Goal: Transaction & Acquisition: Purchase product/service

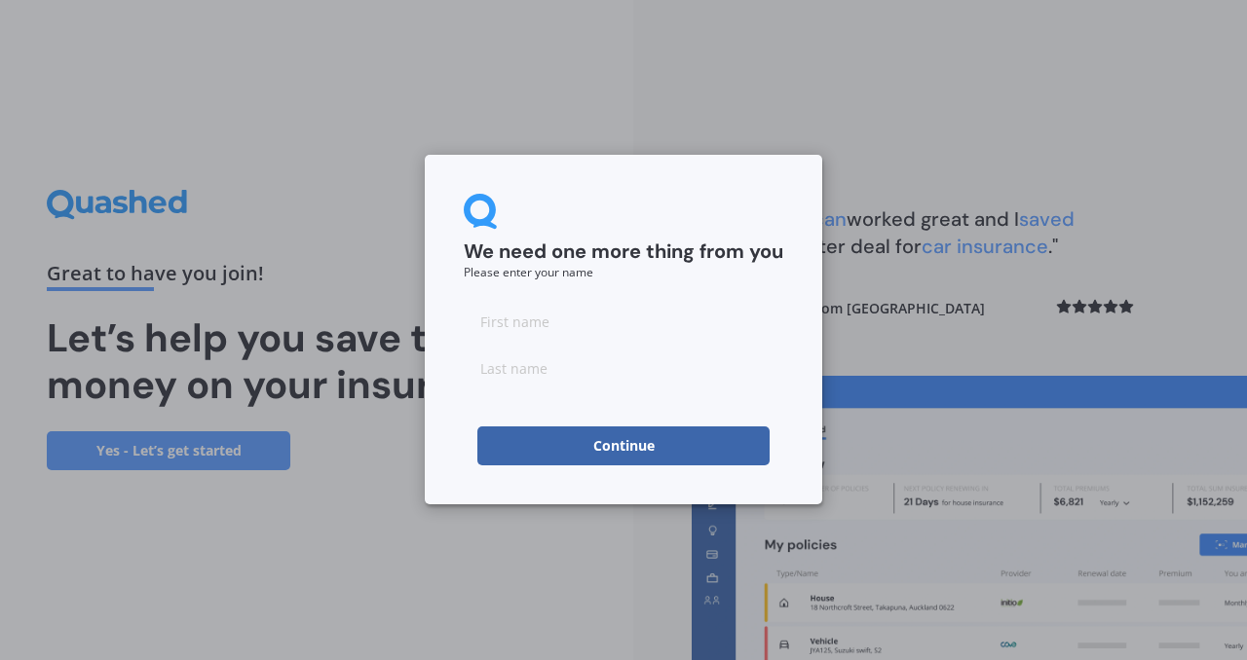
click at [543, 326] on input at bounding box center [623, 321] width 319 height 39
type input "[PERSON_NAME]"
click at [497, 316] on input "[PERSON_NAME]" at bounding box center [623, 321] width 319 height 39
type input "[PERSON_NAME]"
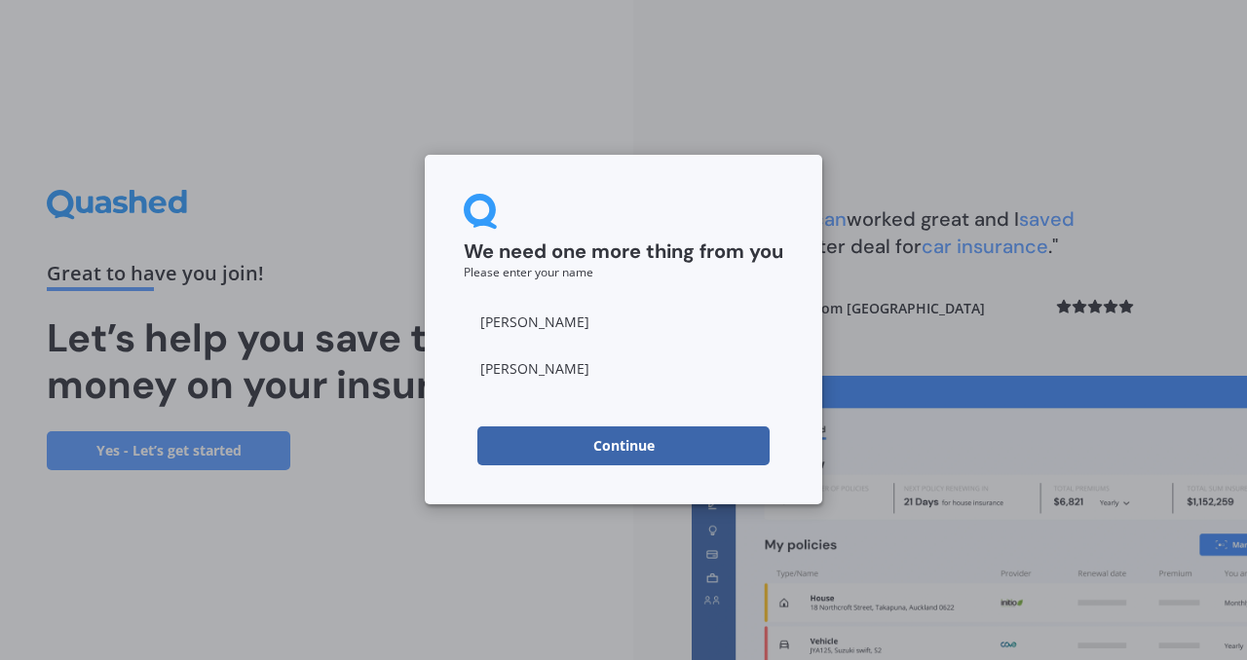
click at [624, 447] on button "Continue" at bounding box center [623, 446] width 292 height 39
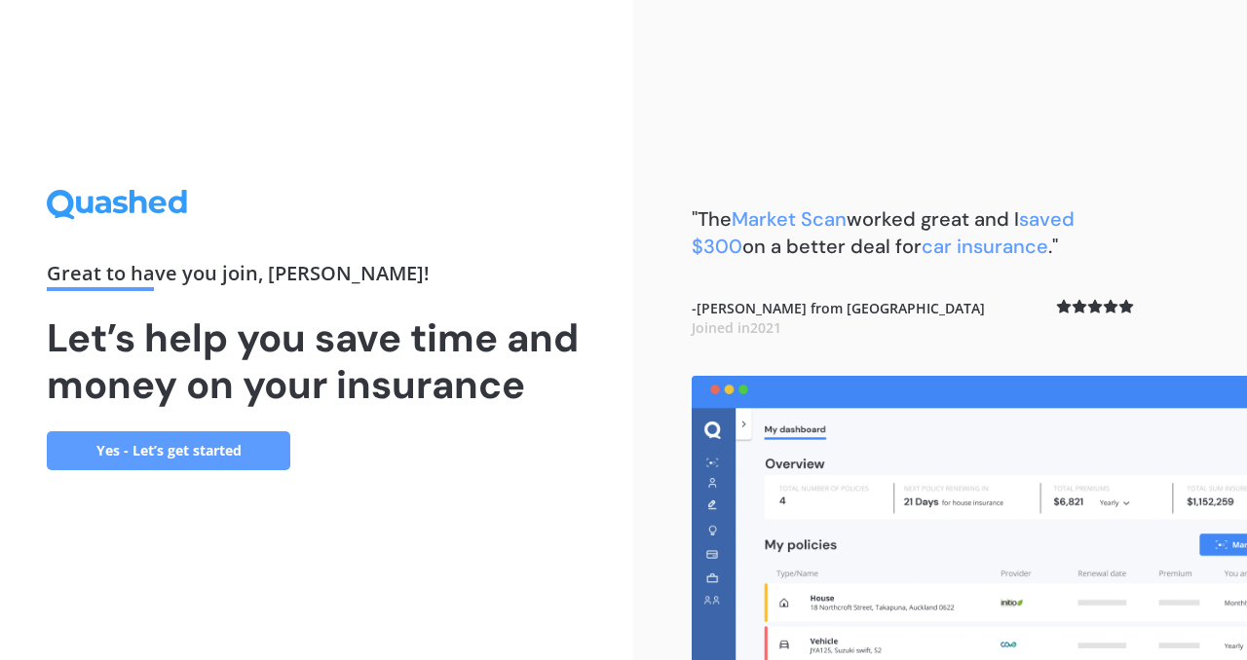
click at [208, 453] on link "Yes - Let’s get started" at bounding box center [168, 450] width 243 height 39
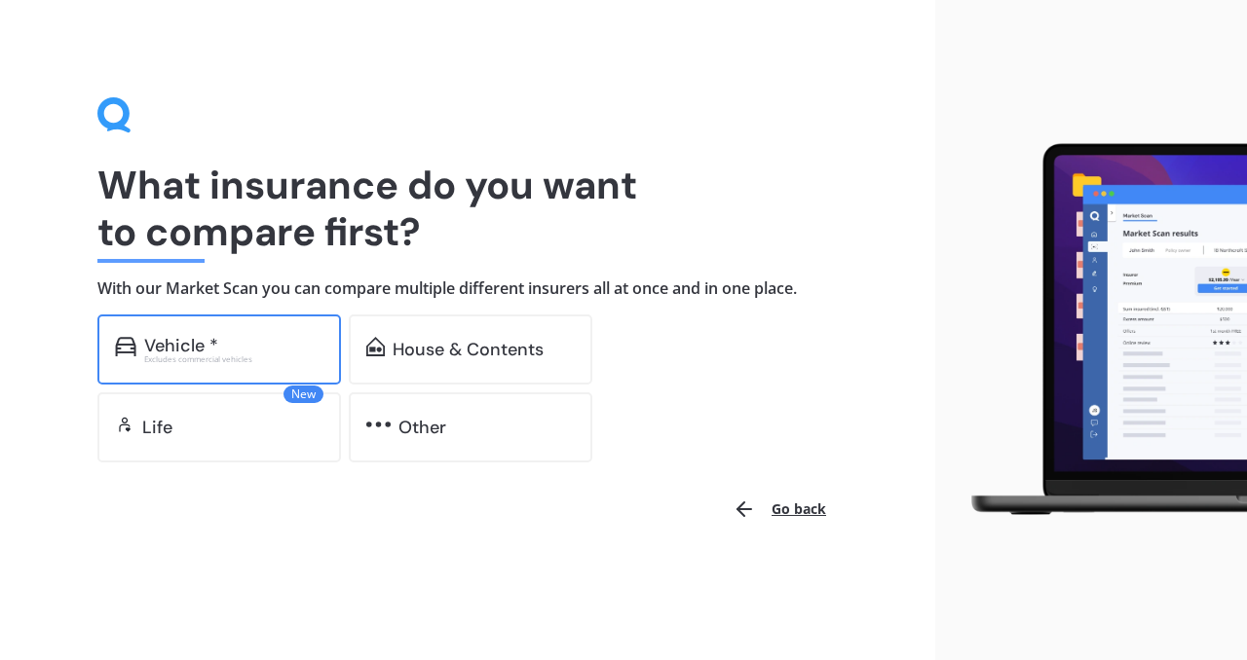
click at [179, 348] on div "Vehicle *" at bounding box center [181, 345] width 74 height 19
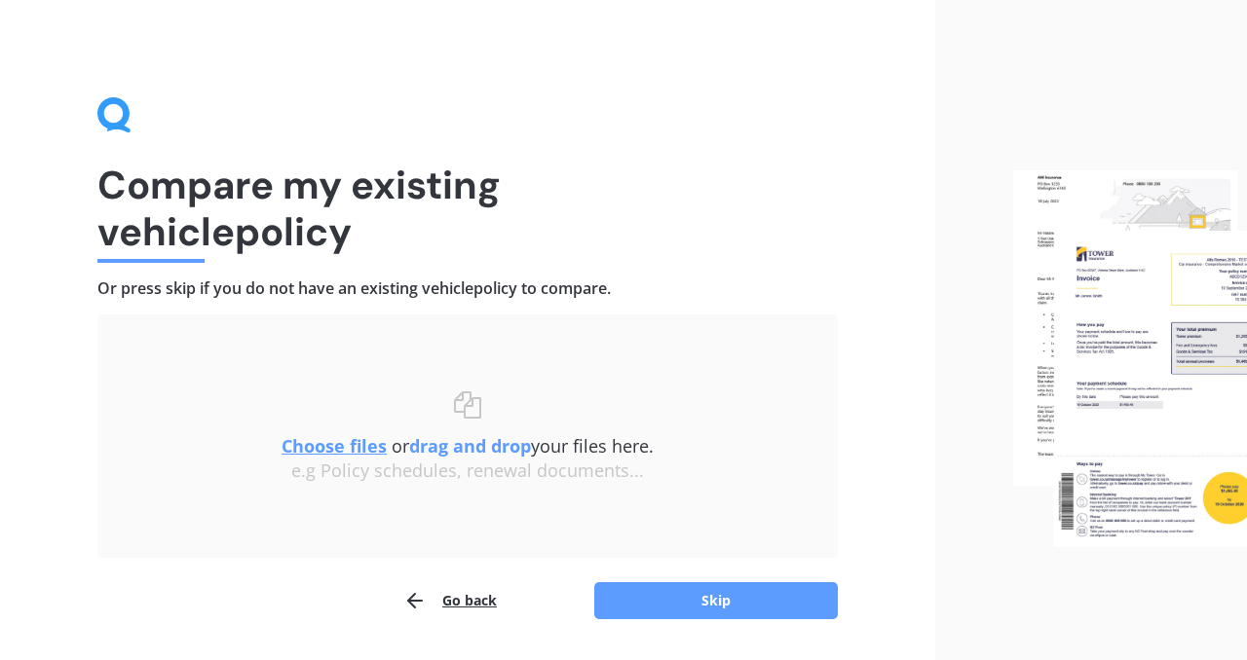
click at [318, 451] on u "Choose files" at bounding box center [333, 445] width 105 height 23
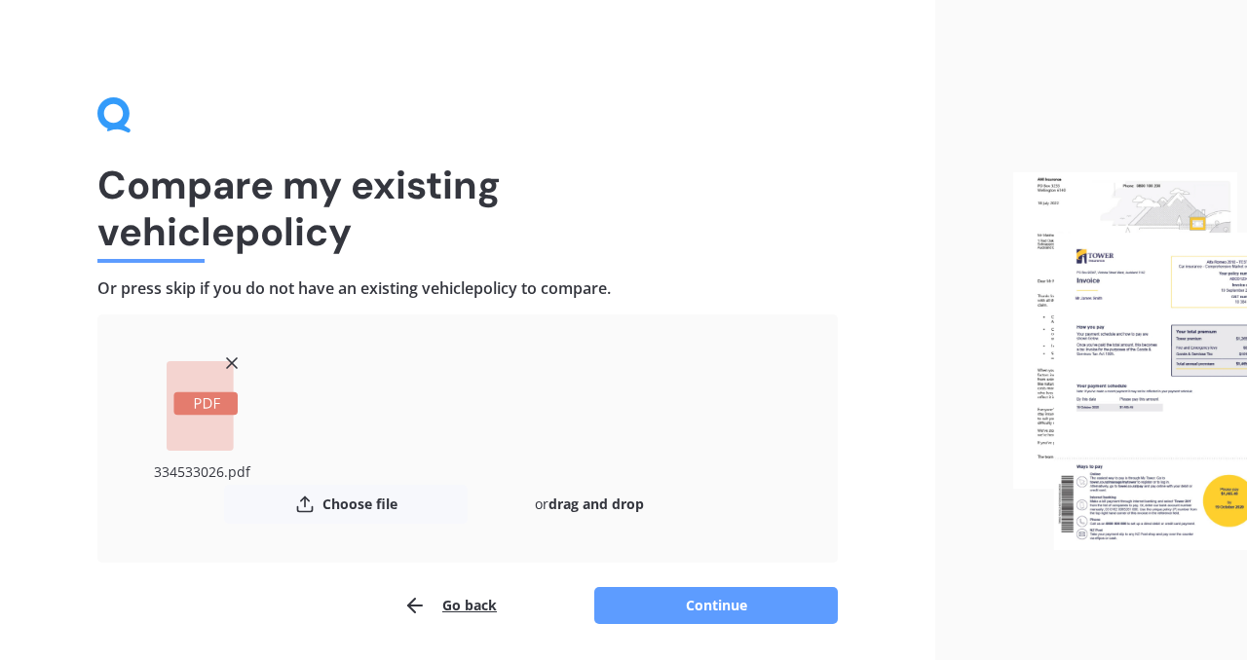
click at [211, 407] on rect at bounding box center [205, 403] width 64 height 23
click at [201, 398] on rect at bounding box center [205, 403] width 64 height 23
click at [681, 602] on button "Continue" at bounding box center [715, 605] width 243 height 37
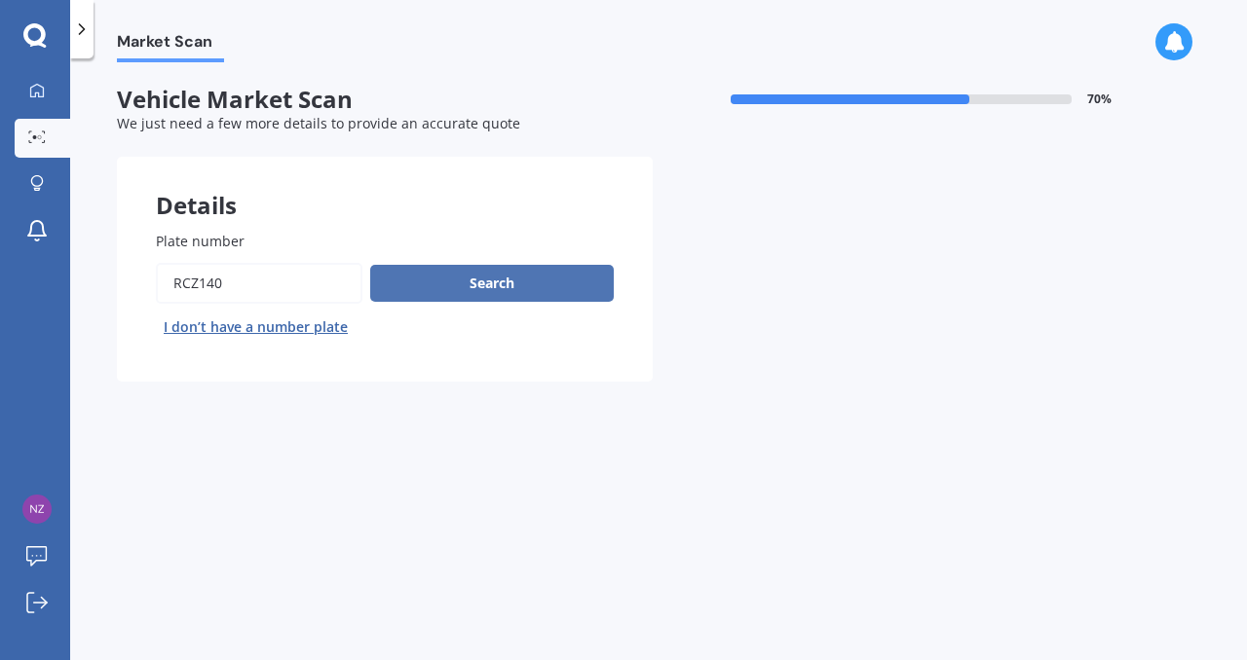
click at [486, 283] on button "Search" at bounding box center [491, 283] width 243 height 37
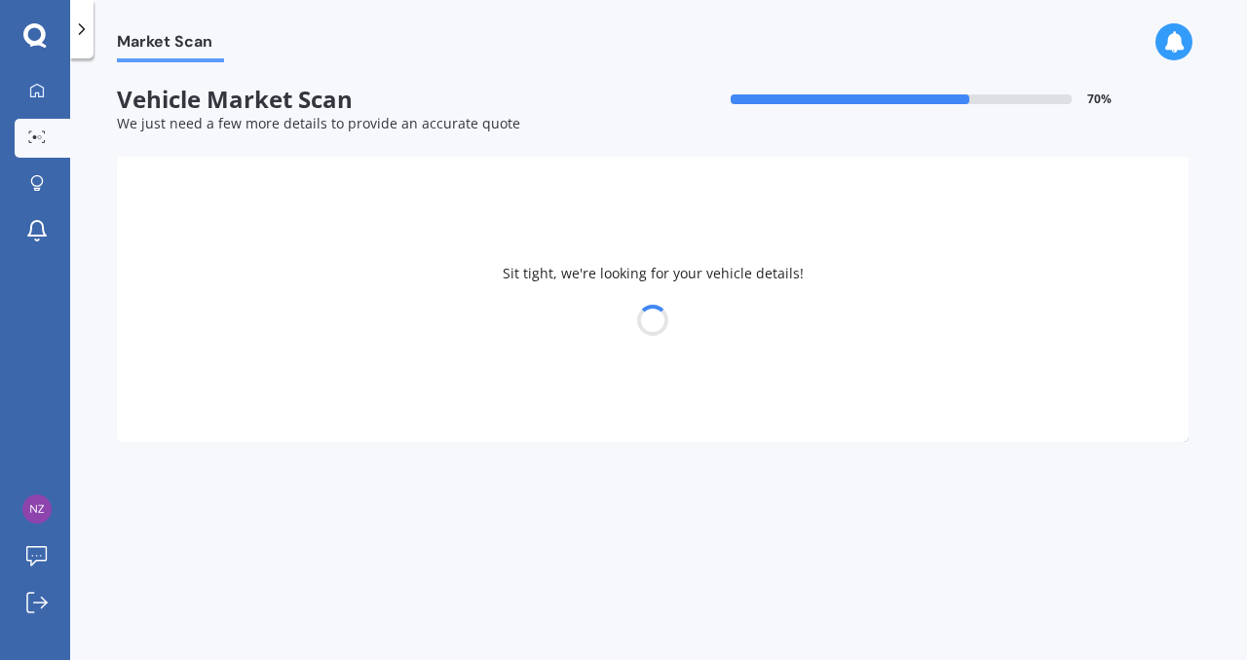
select select "TOYOTA"
select select "AQUA"
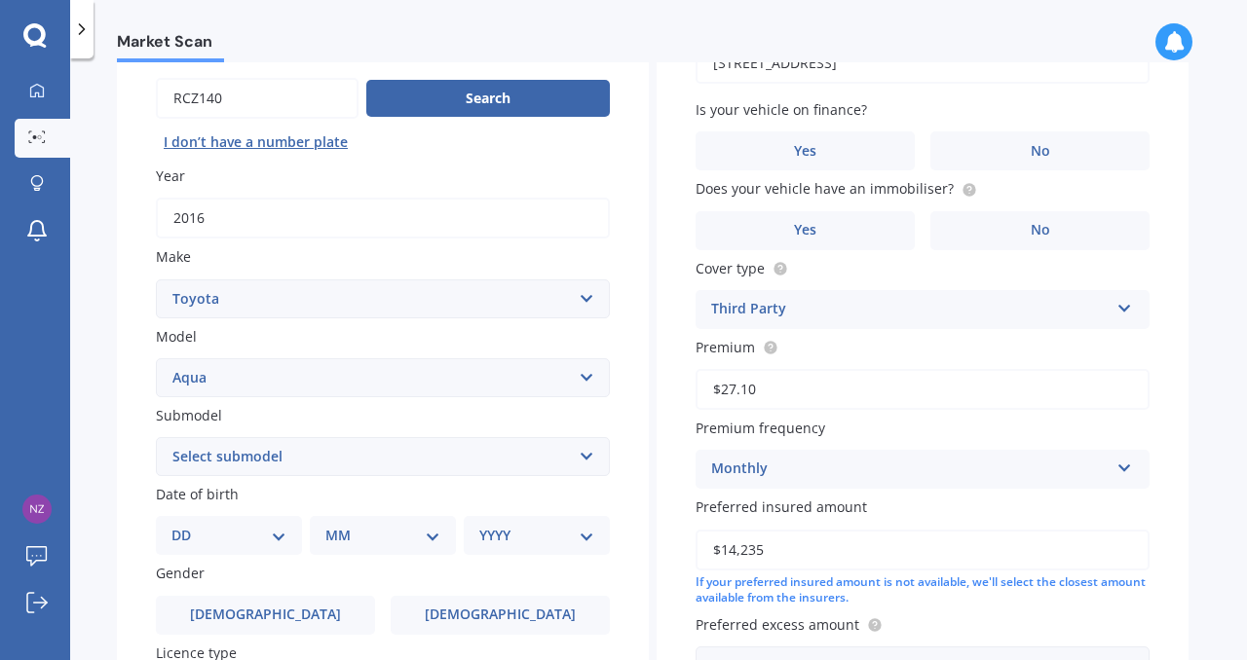
scroll to position [186, 0]
click at [585, 460] on select "Select submodel Hatchback Hybrid" at bounding box center [383, 455] width 454 height 39
select select "HYBRID"
click at [283, 544] on select "DD 01 02 03 04 05 06 07 08 09 10 11 12 13 14 15 16 17 18 19 20 21 22 23 24 25 2…" at bounding box center [228, 534] width 115 height 21
select select "02"
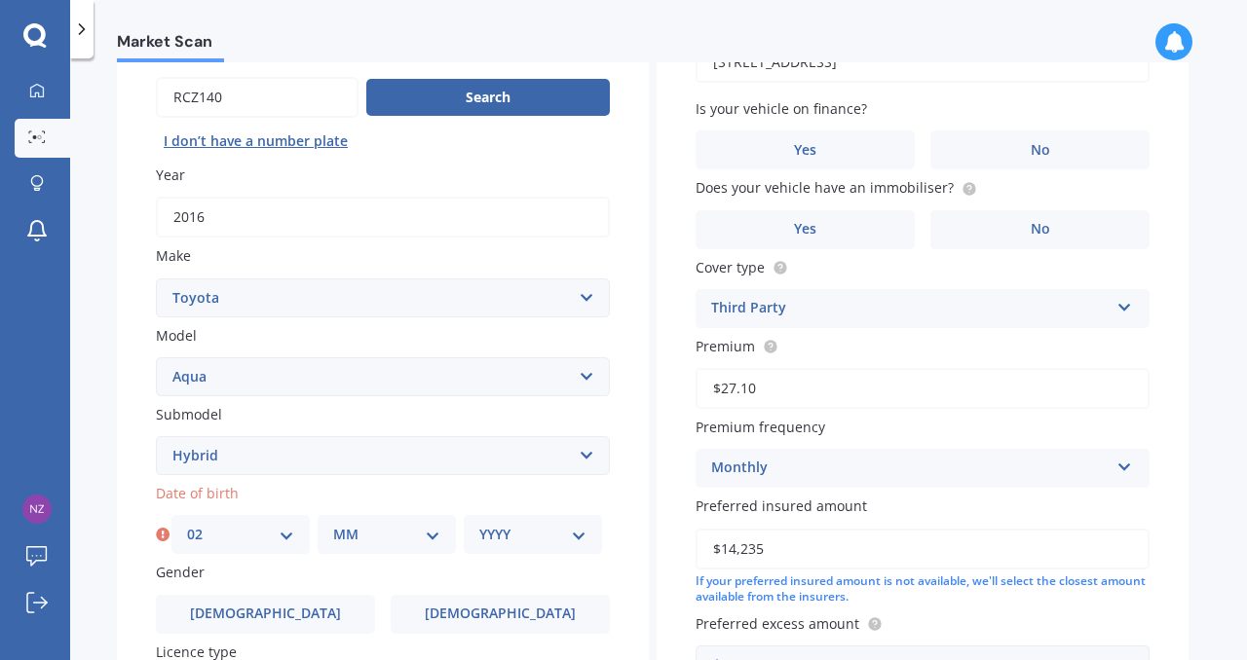
click at [429, 534] on select "MM 01 02 03 04 05 06 07 08 09 10 11 12" at bounding box center [386, 534] width 107 height 21
select select "03"
click at [568, 534] on select "YYYY 2025 2024 2023 2022 2021 2020 2019 2018 2017 2016 2015 2014 2013 2012 2011…" at bounding box center [532, 534] width 107 height 21
select select "1973"
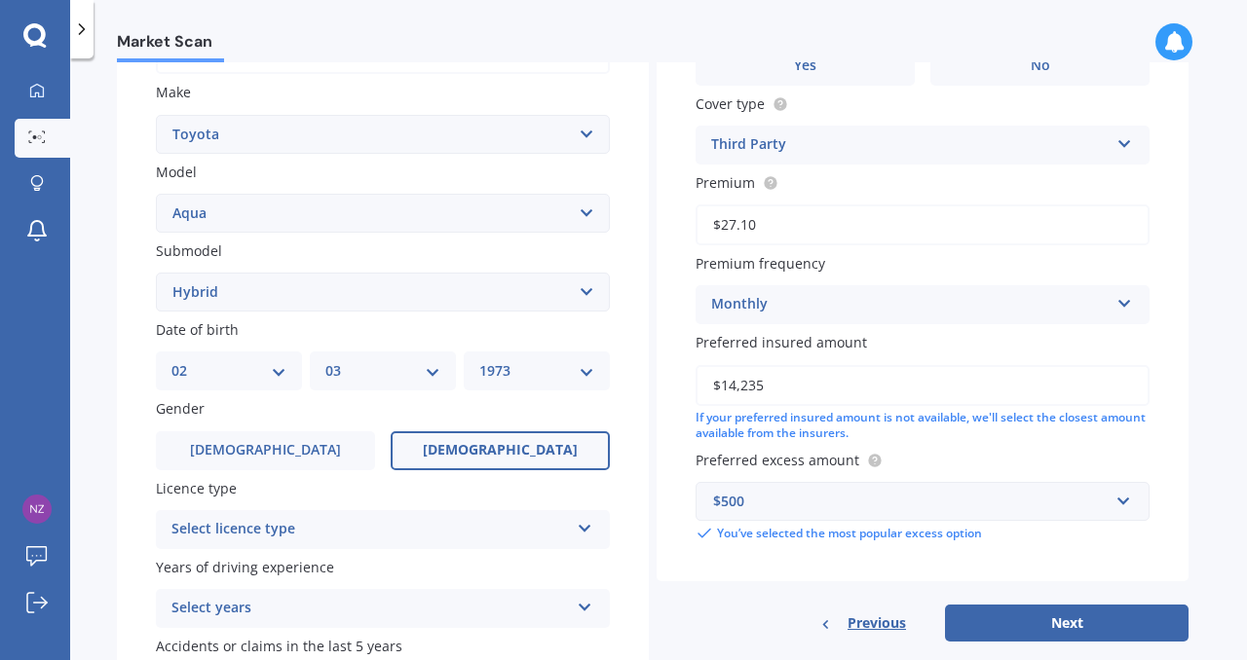
scroll to position [344, 0]
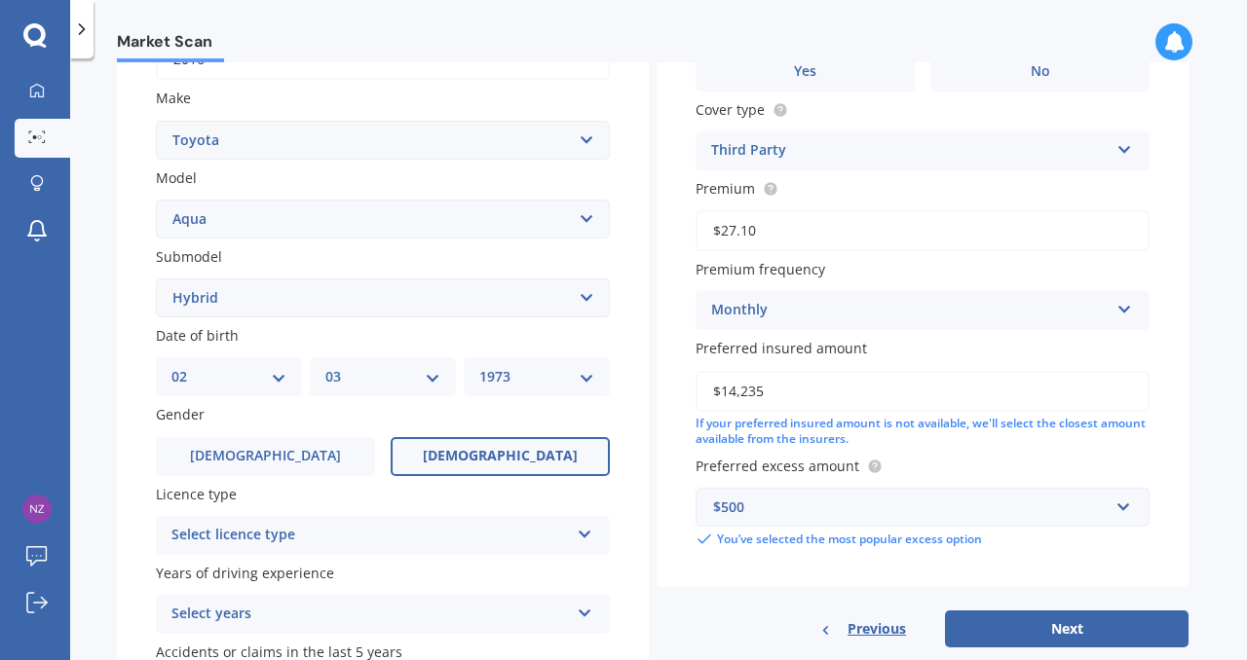
click at [476, 465] on span "[DEMOGRAPHIC_DATA]" at bounding box center [500, 456] width 155 height 17
click at [0, 0] on input "[DEMOGRAPHIC_DATA]" at bounding box center [0, 0] width 0 height 0
click at [587, 538] on icon at bounding box center [585, 531] width 17 height 14
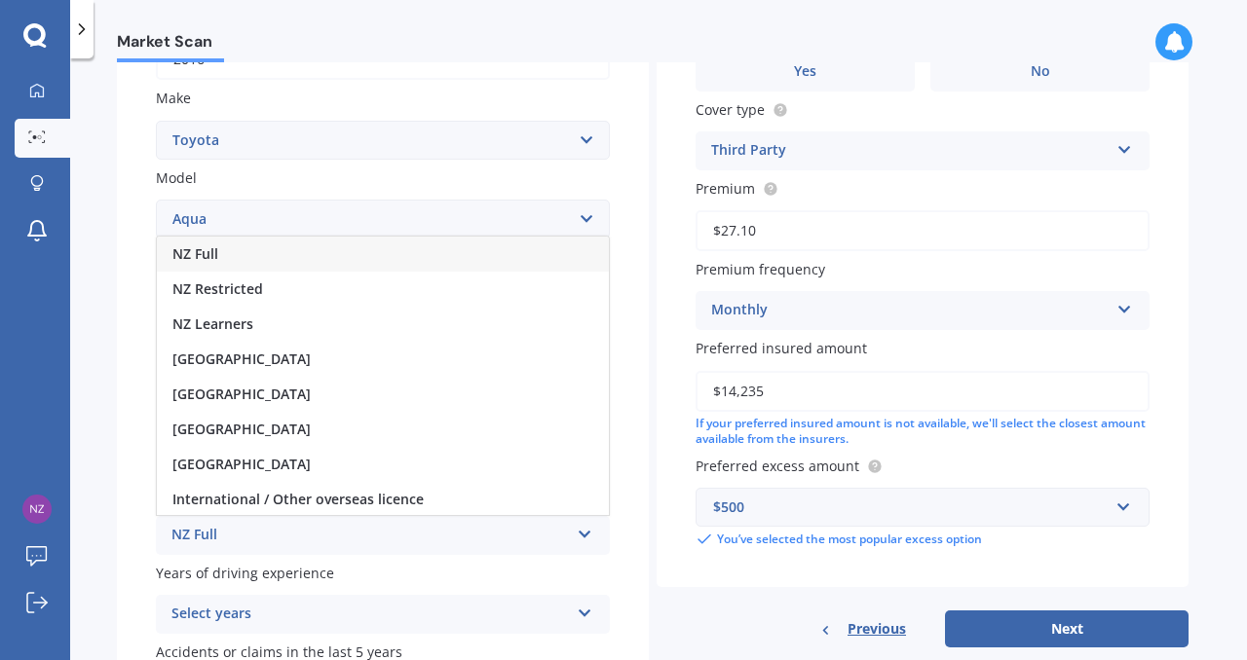
click at [194, 259] on span "NZ Full" at bounding box center [195, 253] width 46 height 19
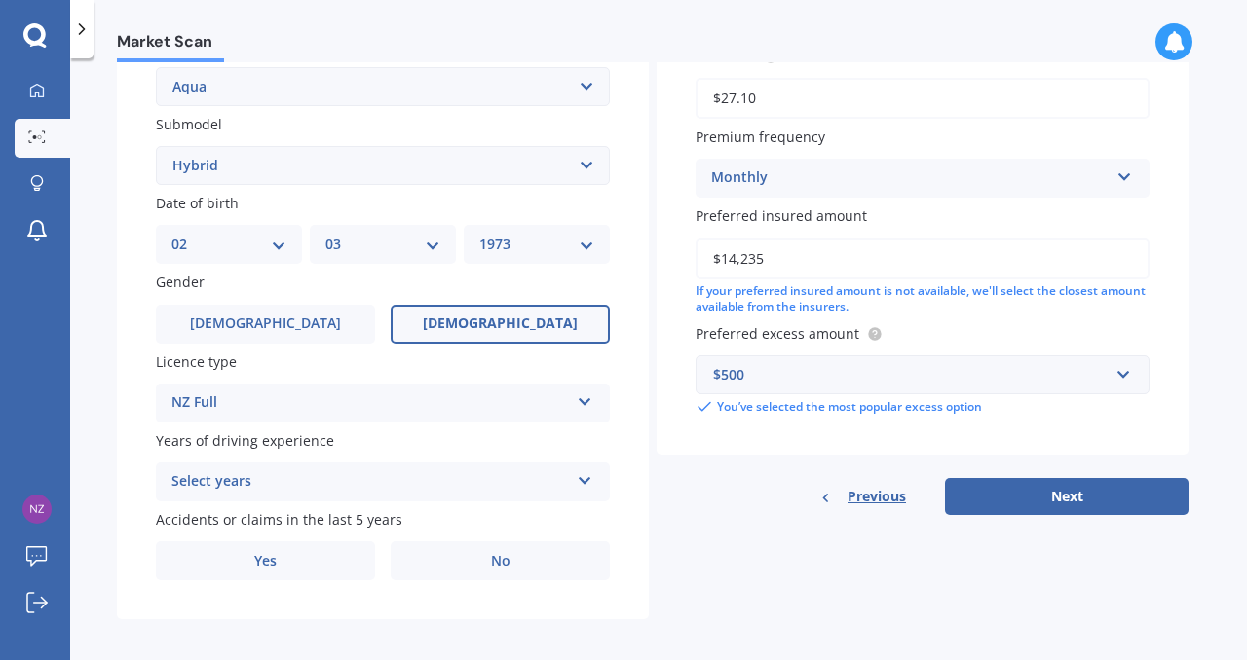
scroll to position [491, 0]
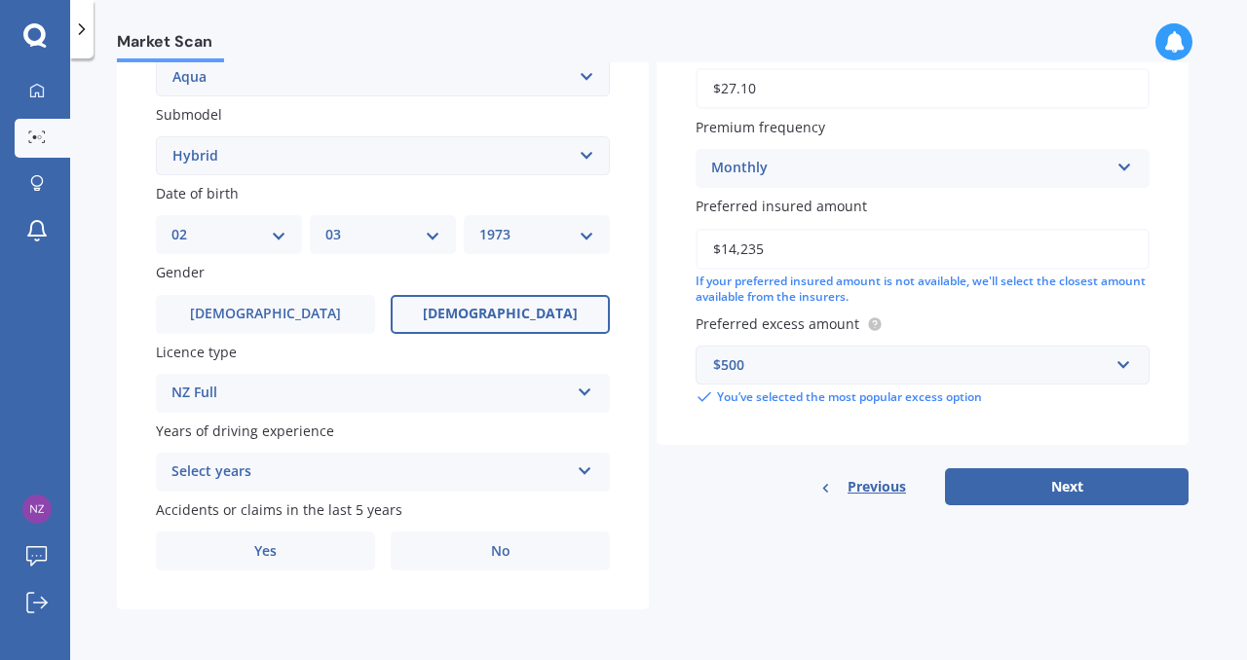
click at [580, 468] on icon at bounding box center [585, 468] width 17 height 14
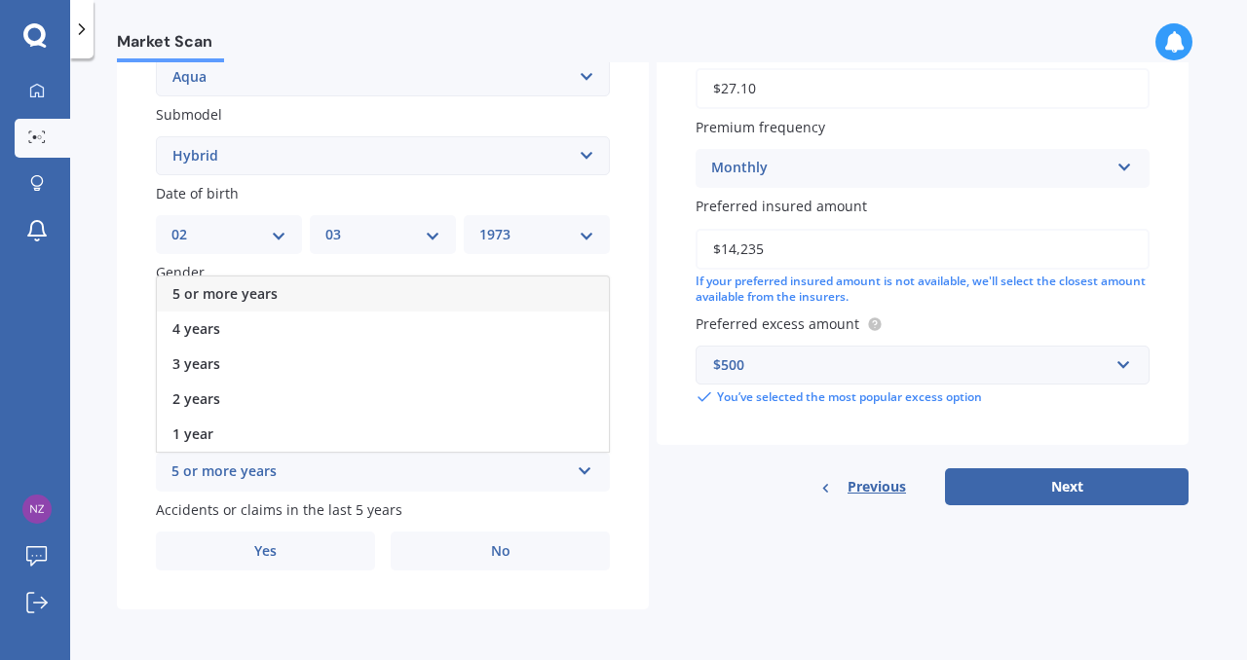
click at [273, 296] on span "5 or more years" at bounding box center [224, 293] width 105 height 19
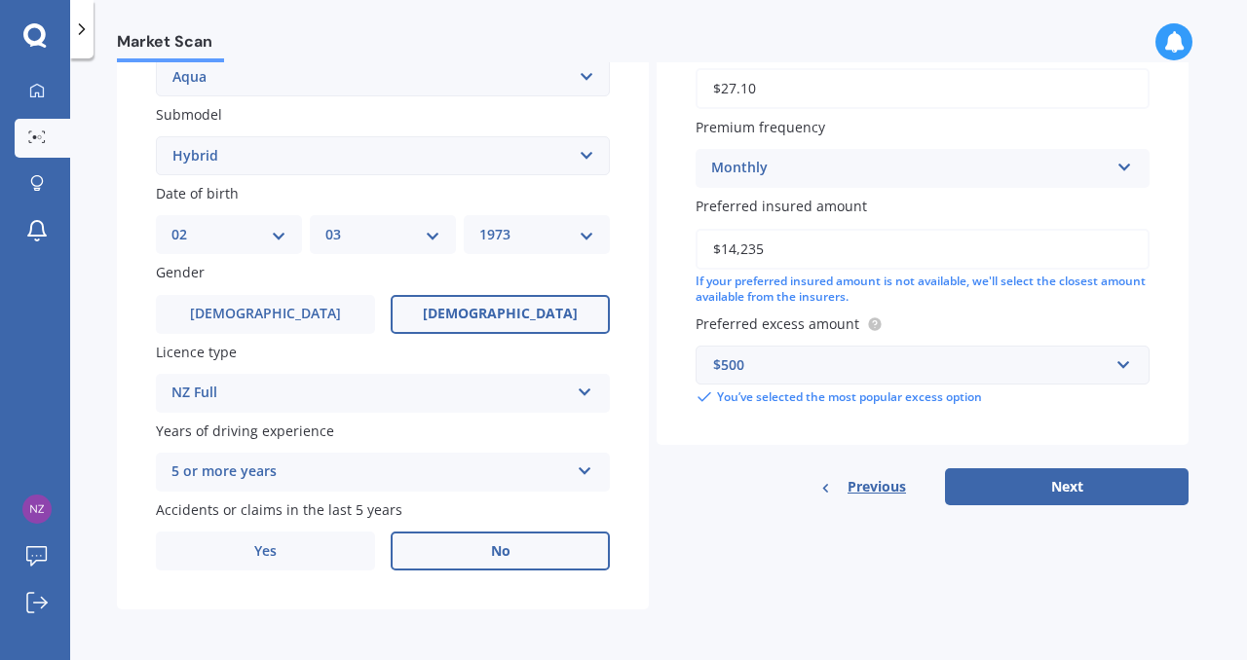
click at [481, 555] on label "No" at bounding box center [500, 551] width 219 height 39
click at [0, 0] on input "No" at bounding box center [0, 0] width 0 height 0
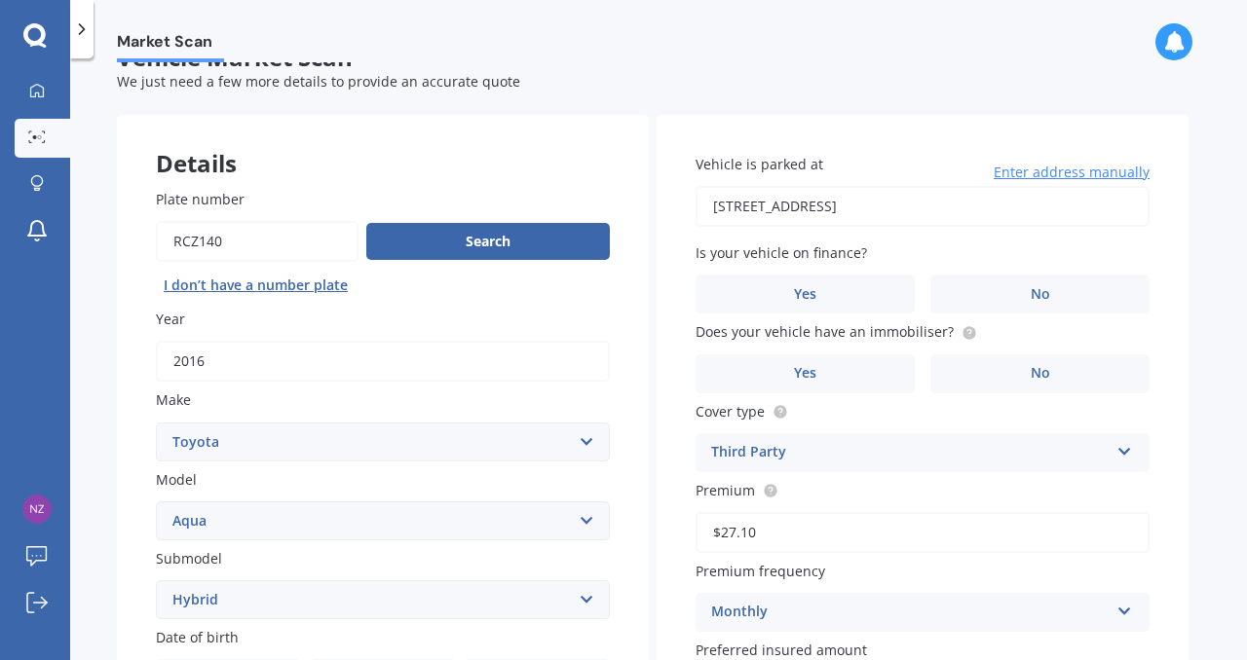
scroll to position [0, 0]
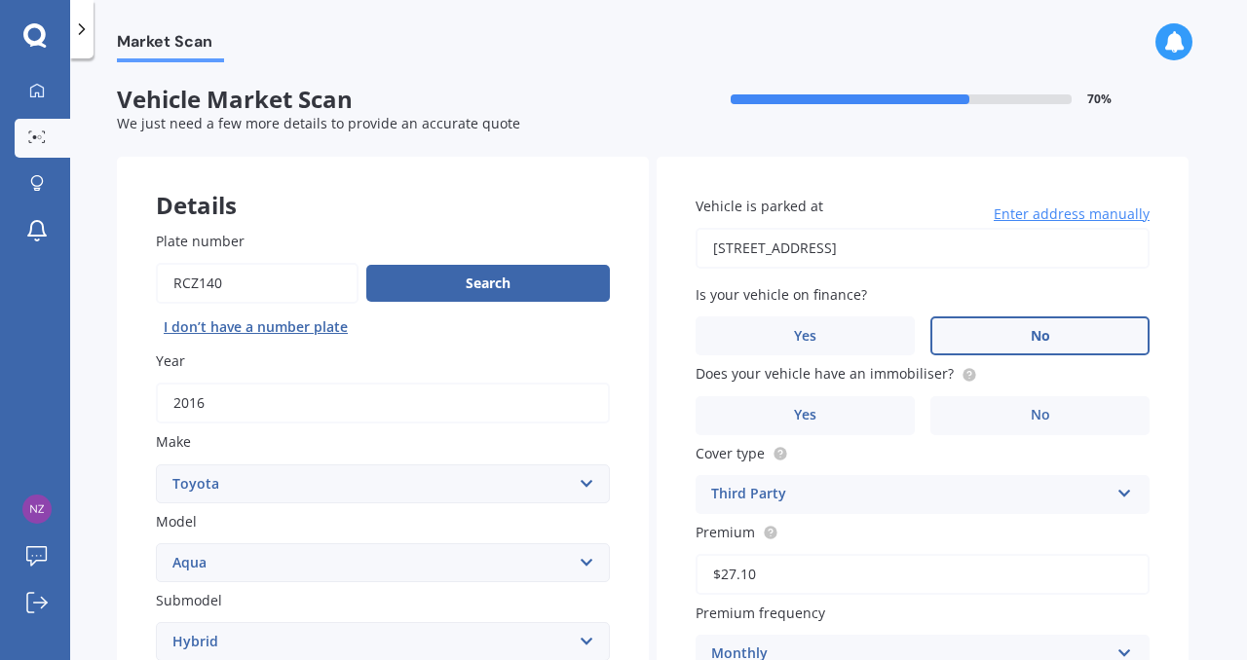
click at [1047, 343] on span "No" at bounding box center [1039, 336] width 19 height 17
click at [0, 0] on input "No" at bounding box center [0, 0] width 0 height 0
click at [820, 420] on label "Yes" at bounding box center [804, 415] width 219 height 39
click at [0, 0] on input "Yes" at bounding box center [0, 0] width 0 height 0
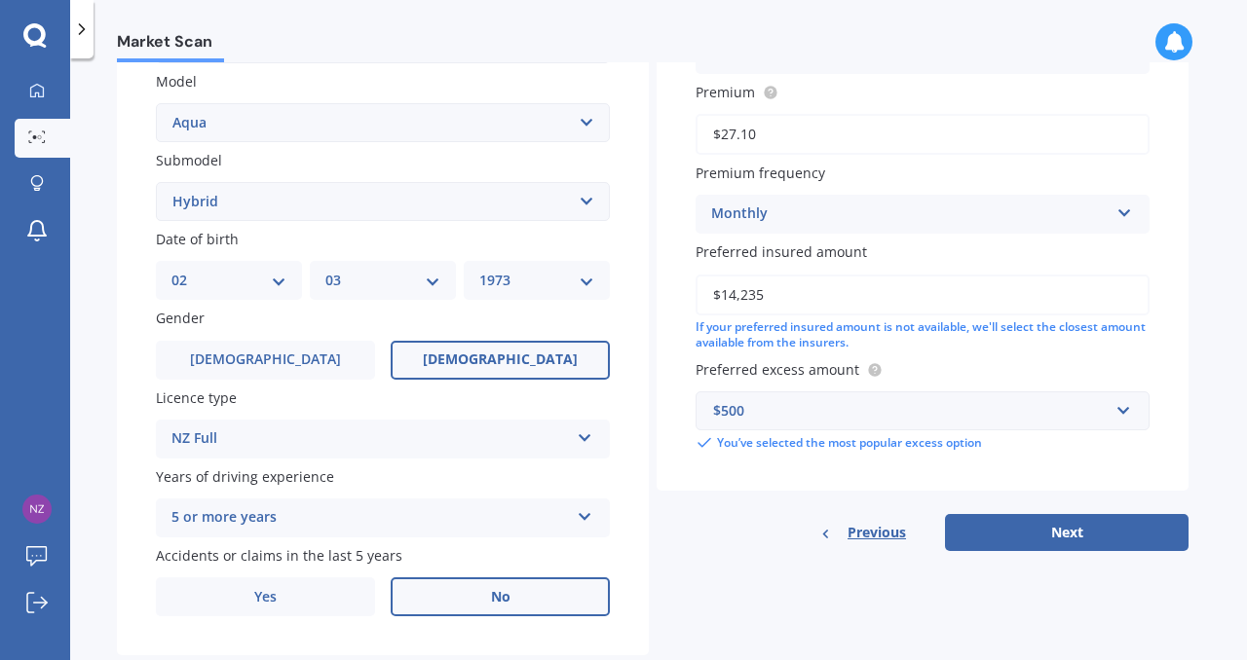
scroll to position [491, 0]
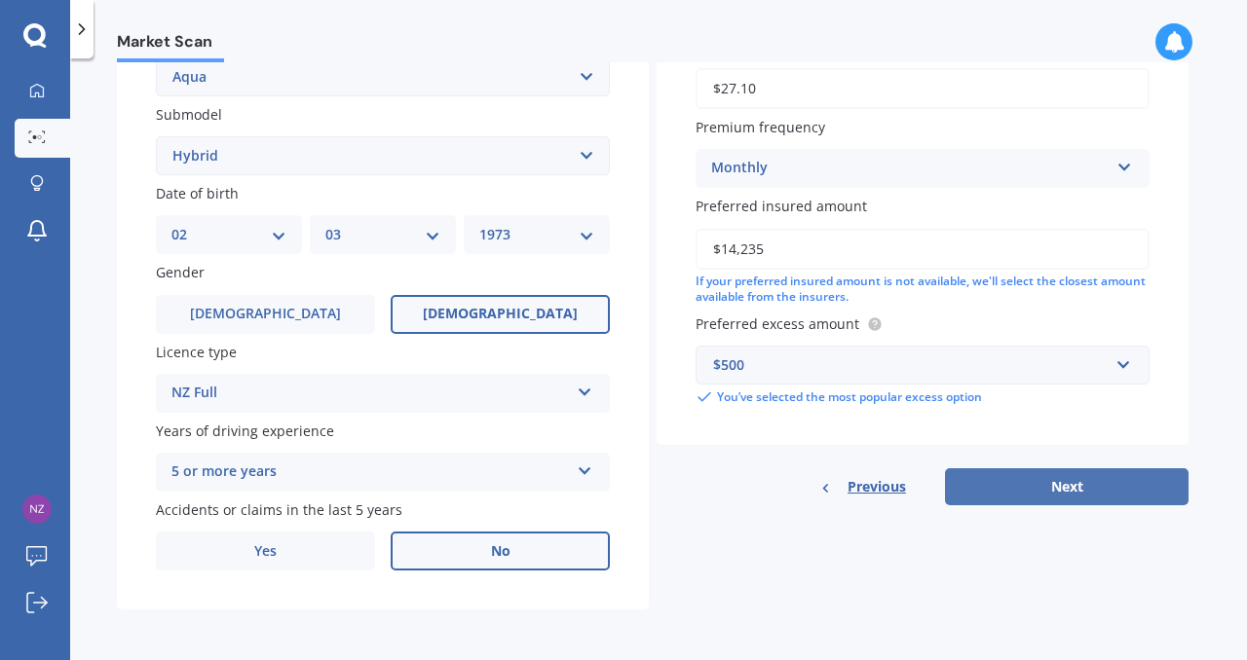
click at [1069, 488] on button "Next" at bounding box center [1066, 486] width 243 height 37
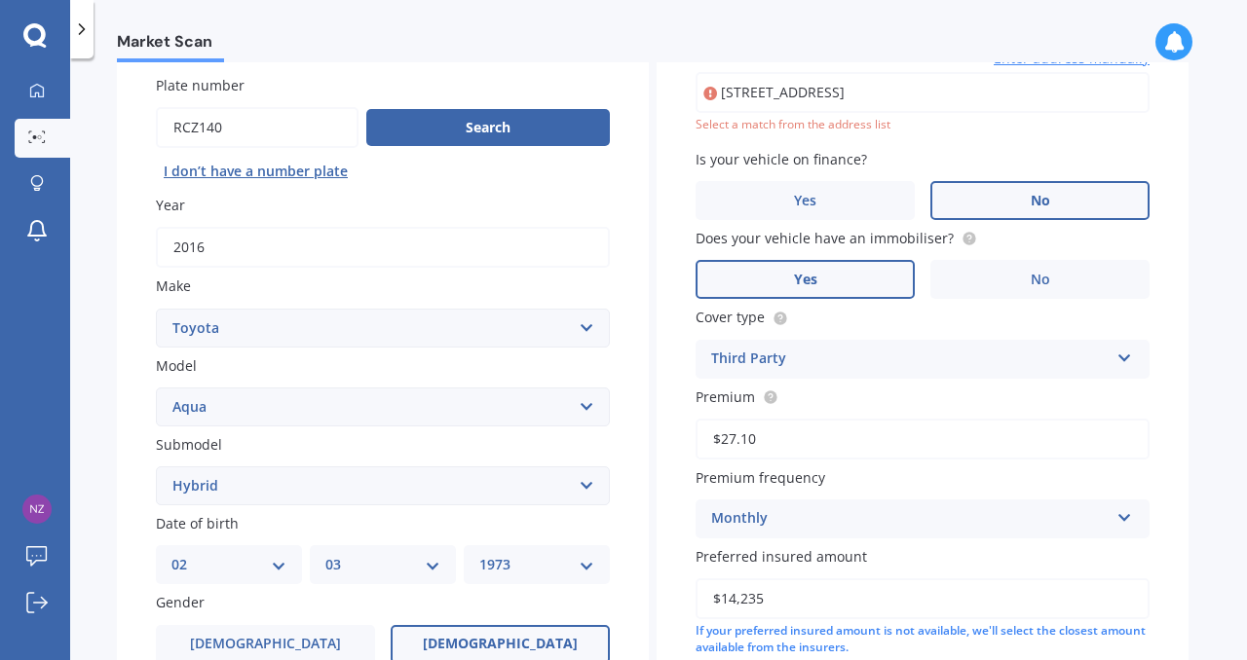
scroll to position [133, 0]
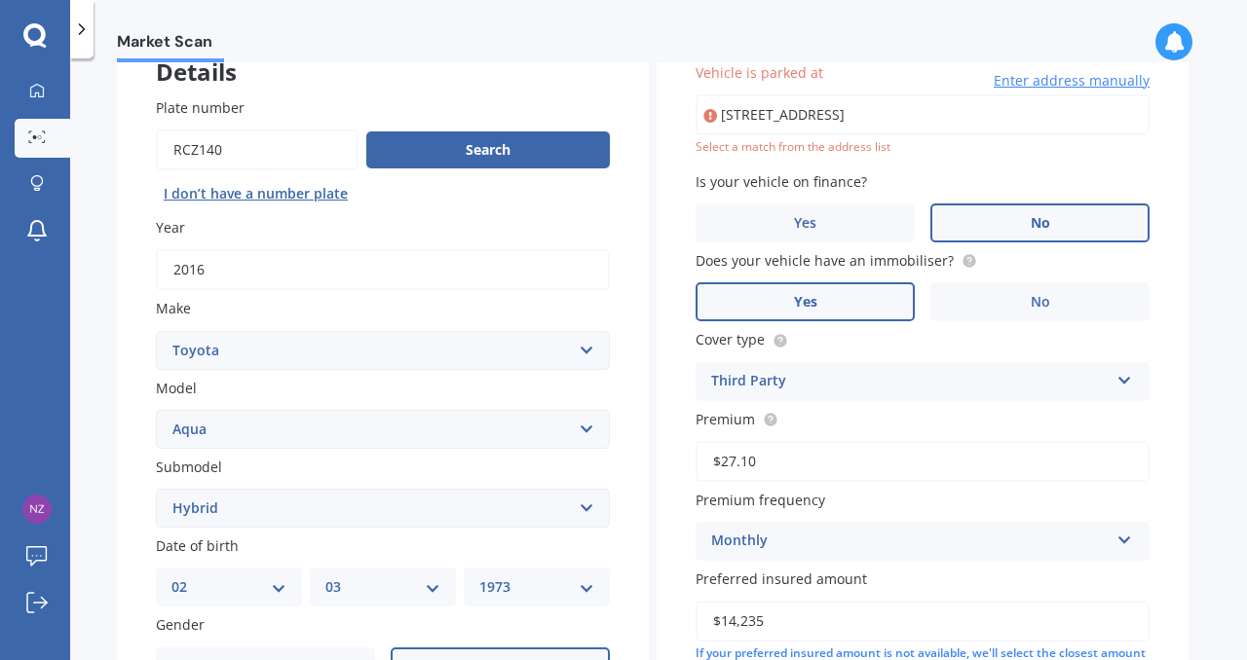
type input "Cones Road, Rangiora"
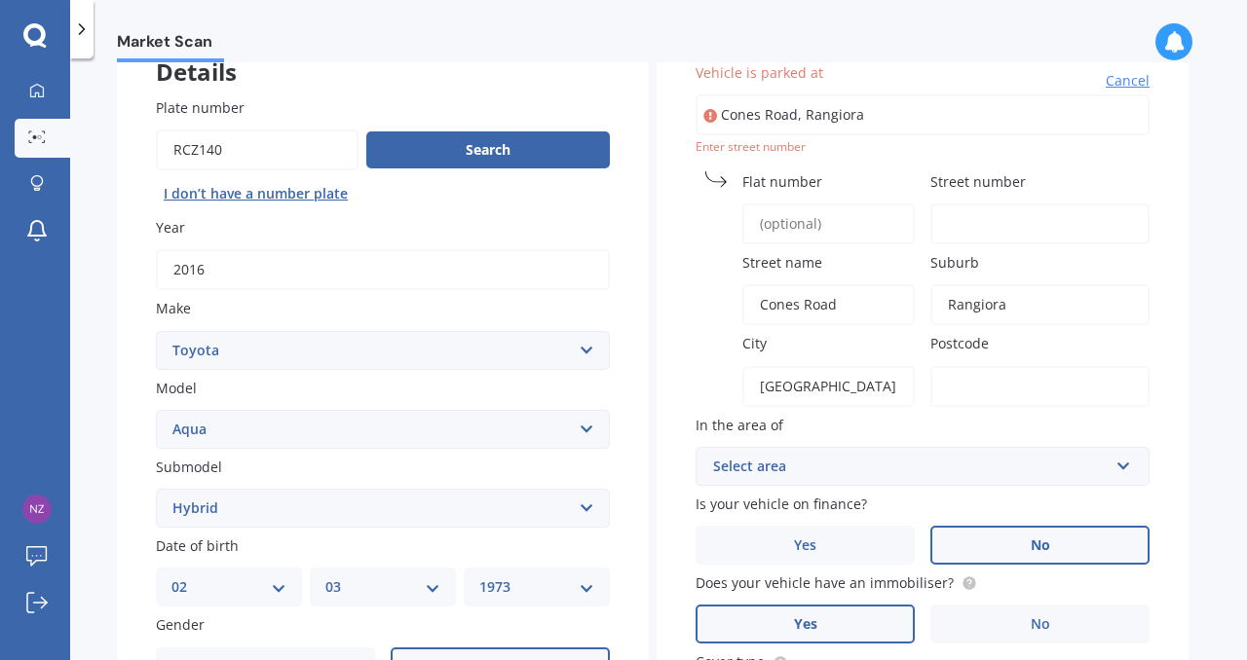
click at [804, 185] on span "Flat number" at bounding box center [782, 181] width 80 height 19
click at [804, 204] on input "Flat number" at bounding box center [828, 224] width 172 height 41
click at [955, 232] on input "Street number" at bounding box center [1039, 224] width 219 height 41
type input "320 Cones"
type input "7472"
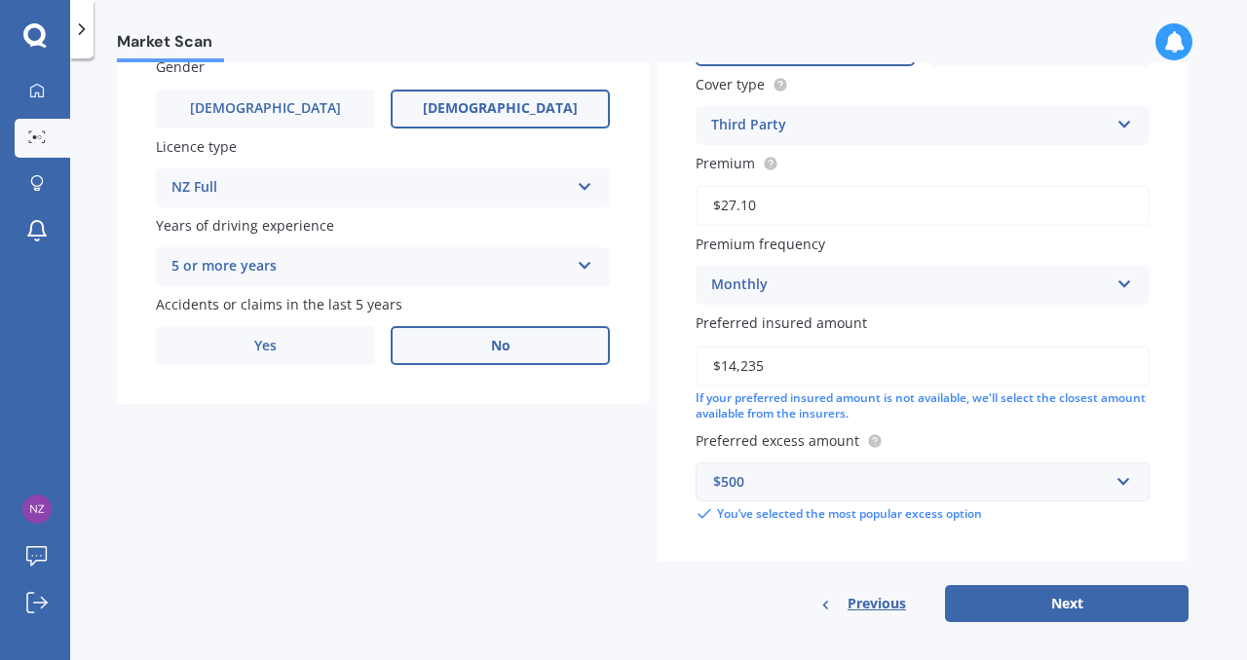
scroll to position [710, 0]
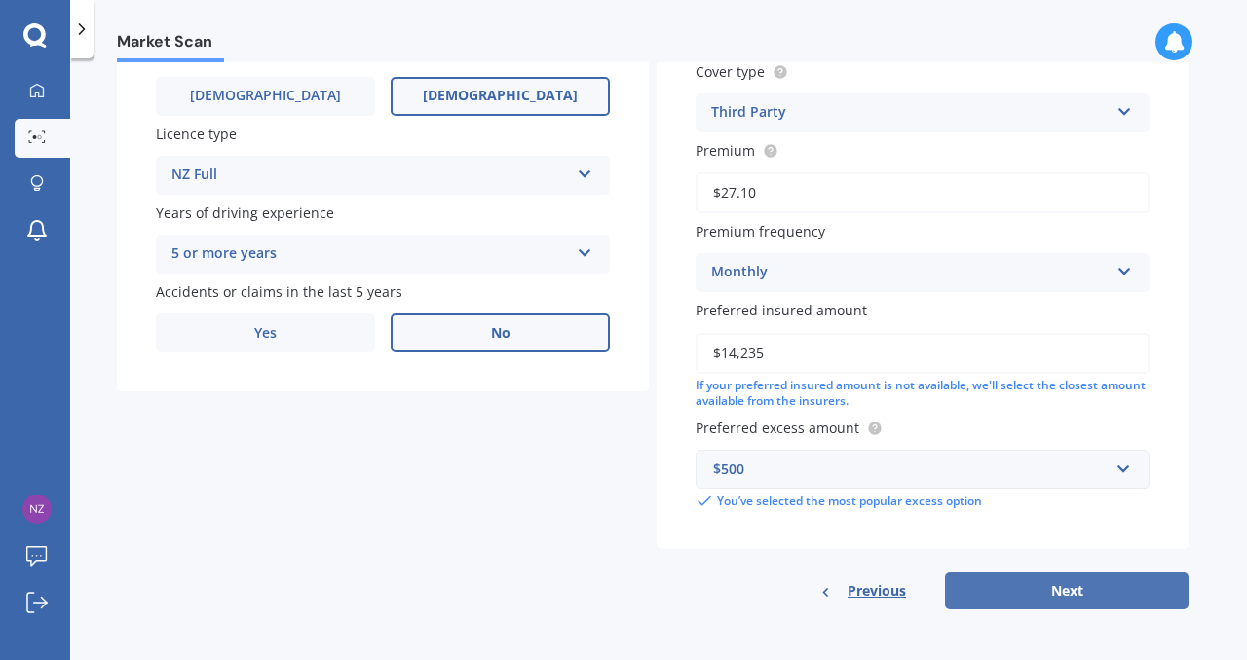
click at [1034, 593] on button "Next" at bounding box center [1066, 591] width 243 height 37
select select "02"
select select "03"
select select "1973"
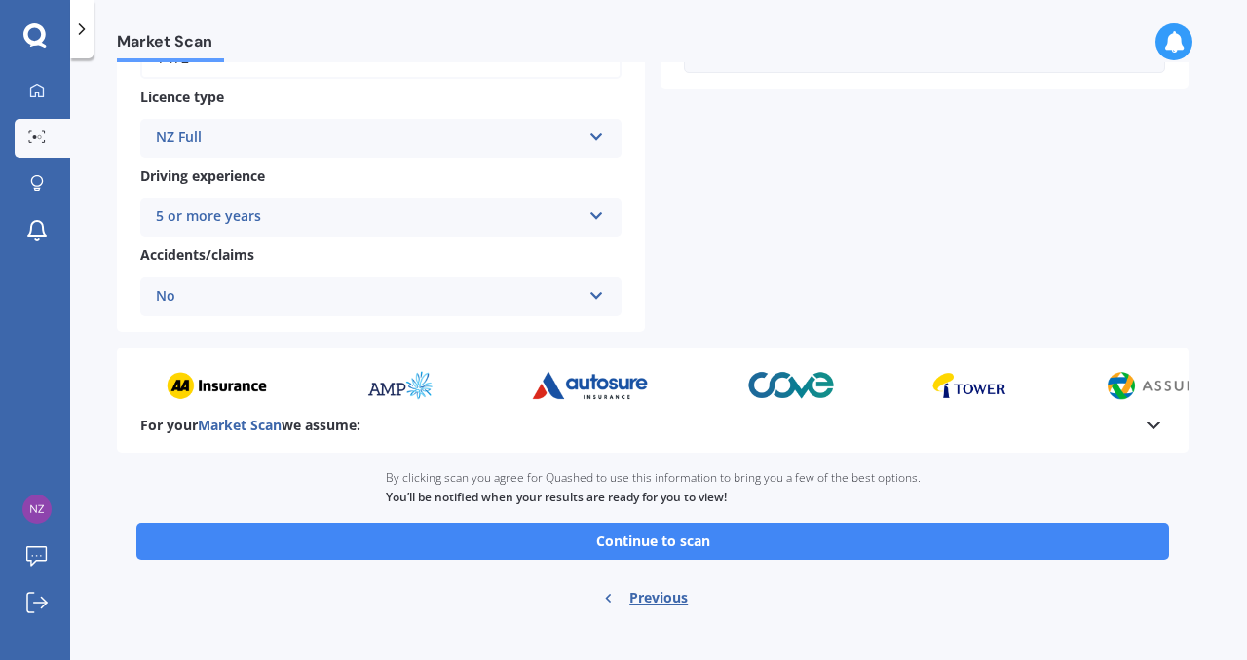
scroll to position [753, 0]
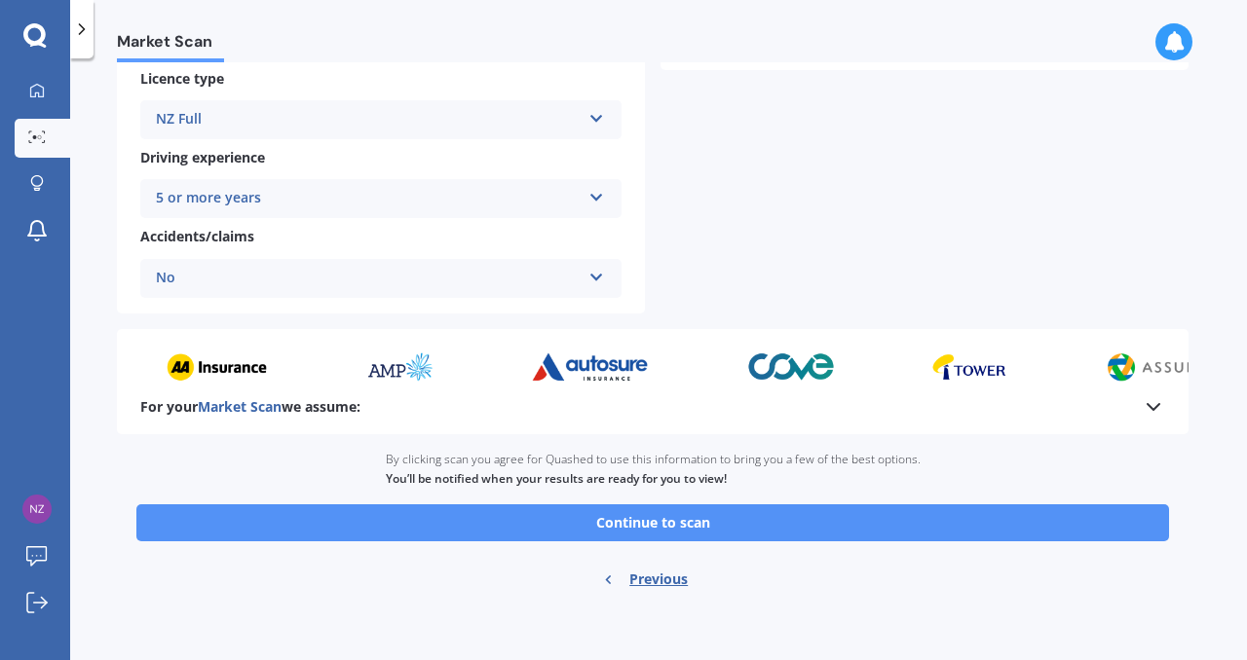
click at [677, 532] on button "Continue to scan" at bounding box center [652, 522] width 1032 height 37
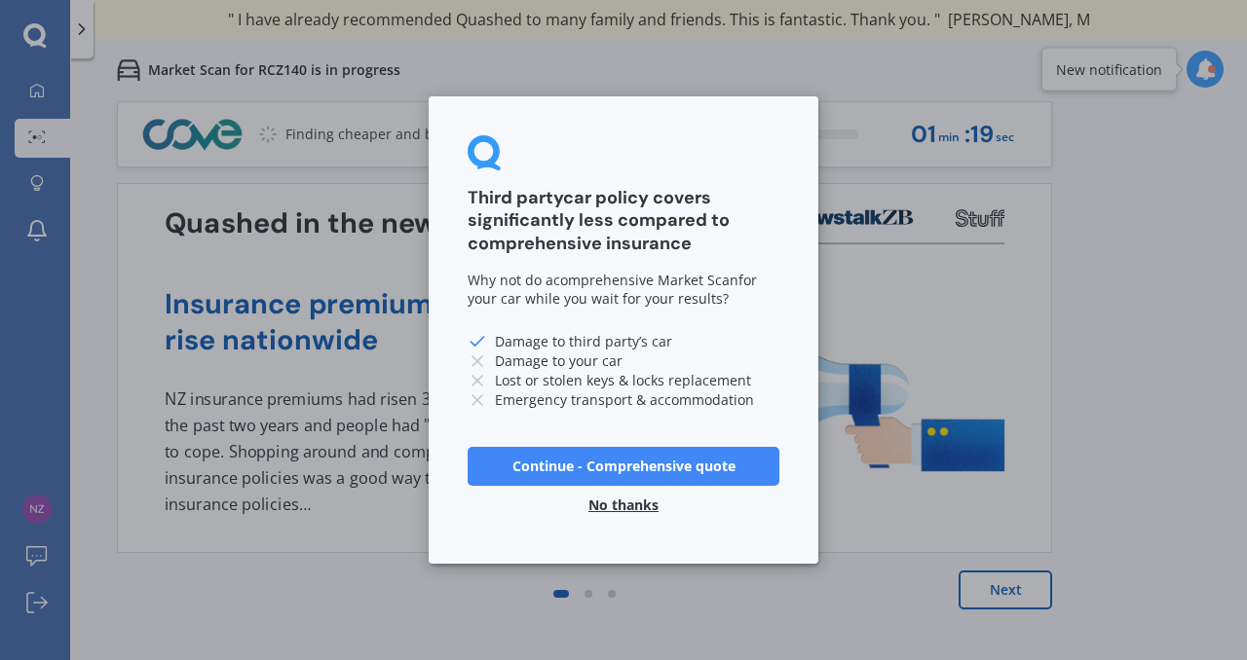
click at [658, 466] on button "Continue - Comprehensive quote" at bounding box center [623, 466] width 312 height 39
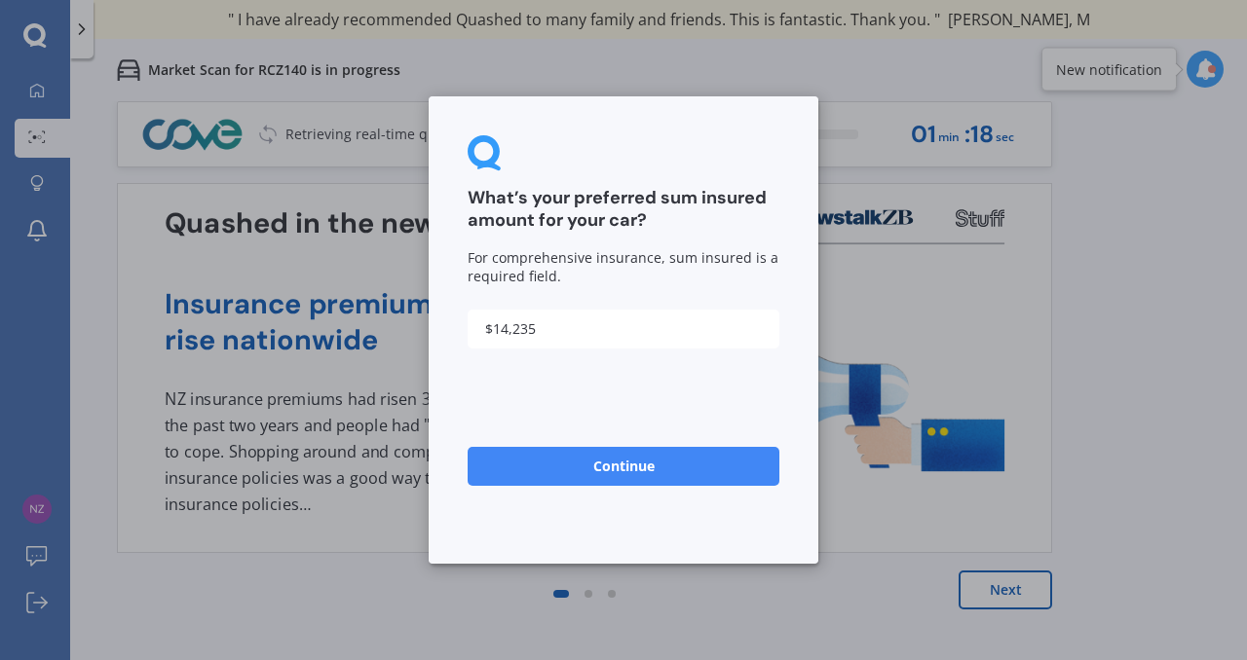
click at [649, 466] on button "Continue" at bounding box center [623, 466] width 312 height 39
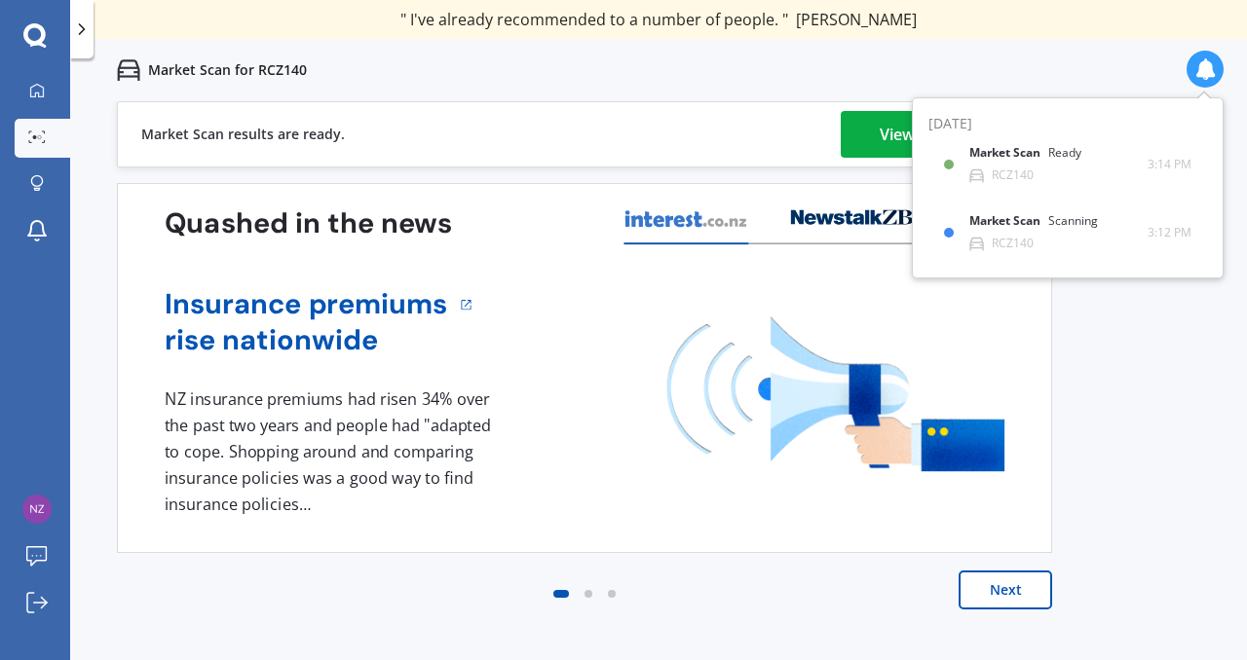
click at [870, 135] on link "View my quotes" at bounding box center [937, 134] width 195 height 47
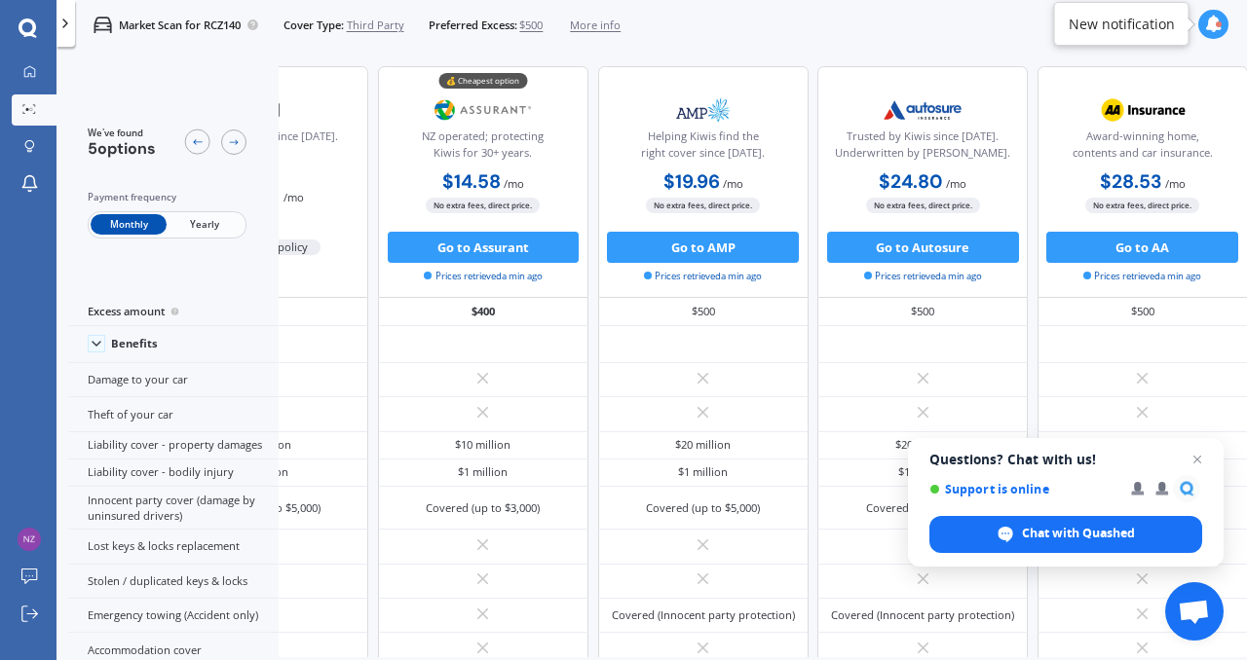
scroll to position [0, 138]
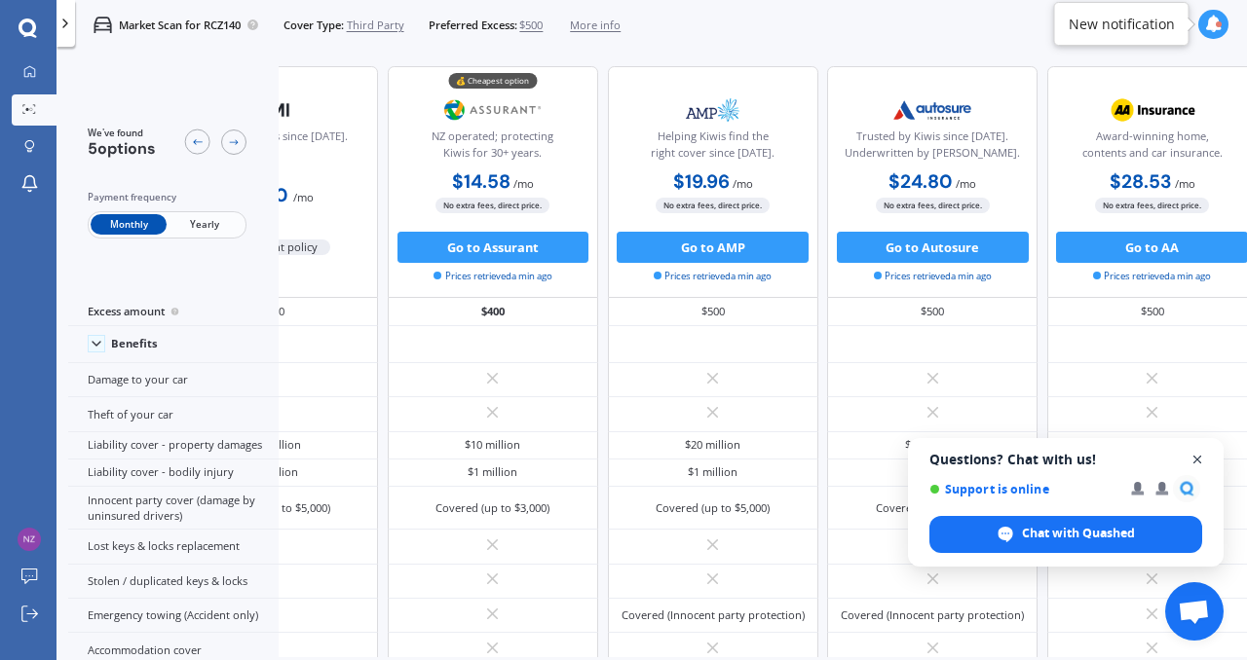
click at [1200, 457] on span "Open chat" at bounding box center [1197, 460] width 24 height 24
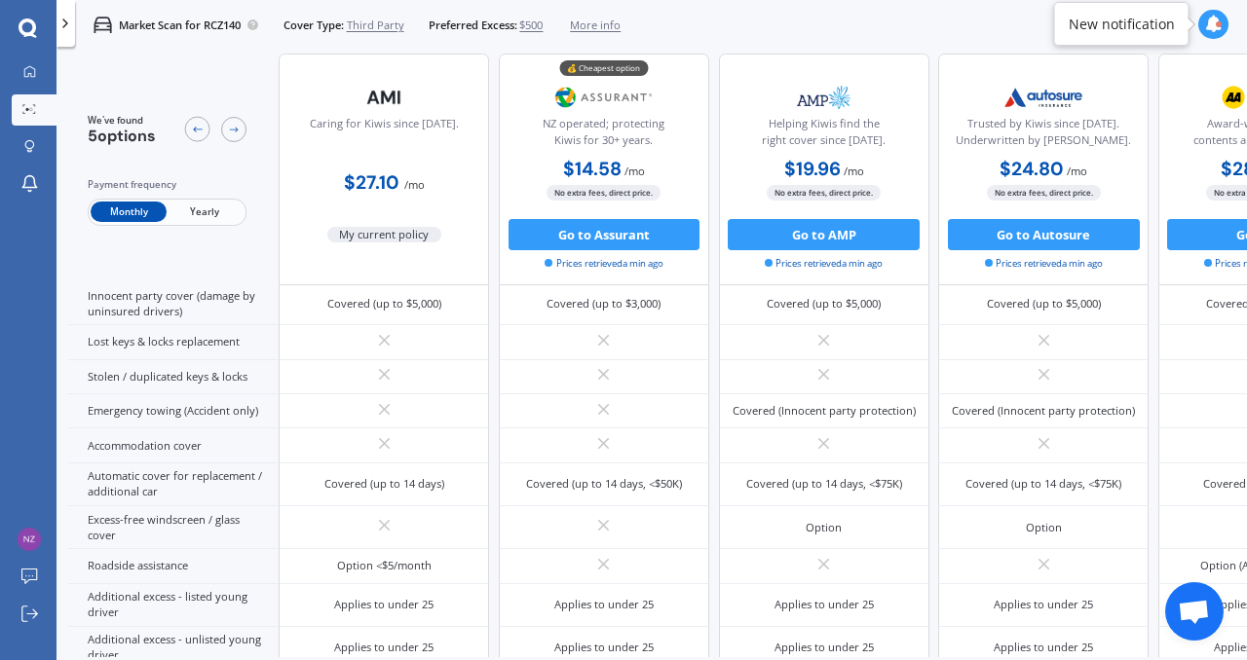
scroll to position [0, 0]
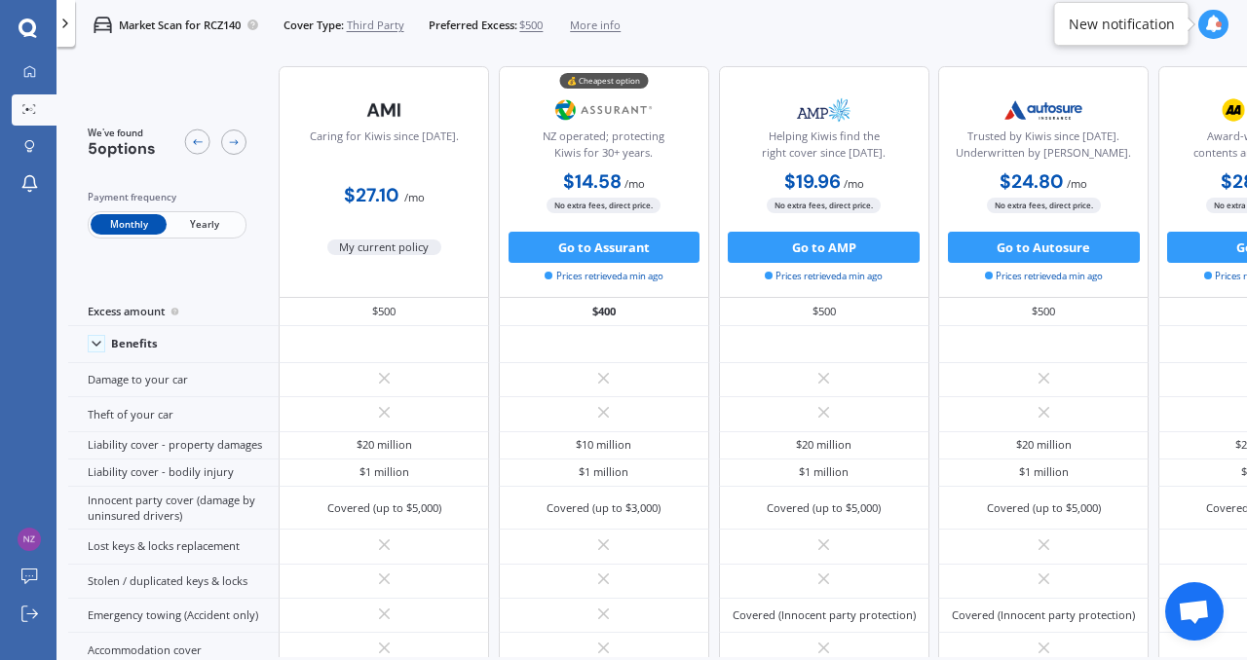
click at [383, 26] on span "Third Party" at bounding box center [375, 26] width 57 height 16
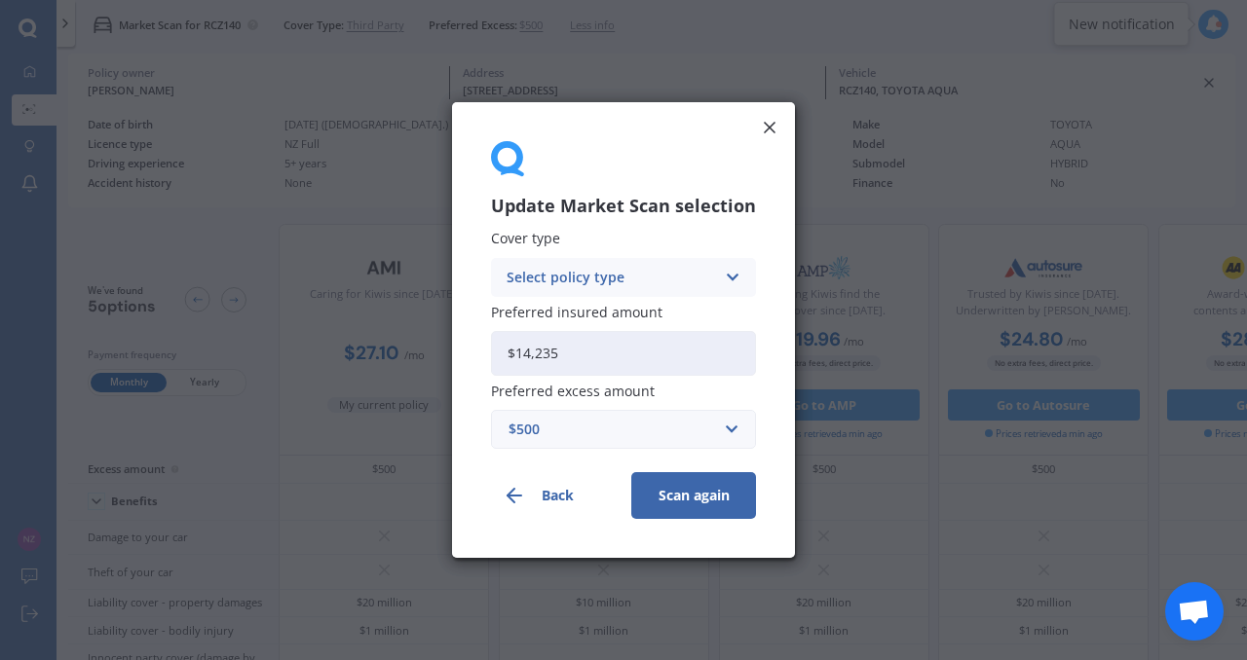
click at [724, 275] on icon at bounding box center [732, 277] width 17 height 21
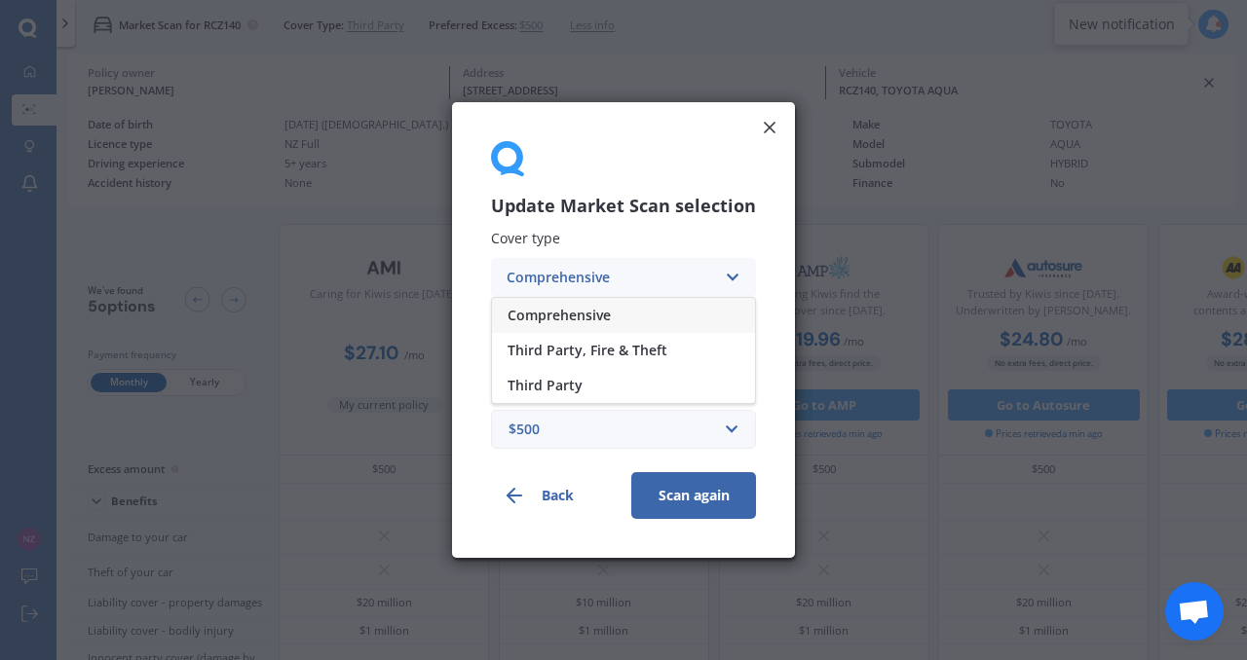
click at [621, 313] on div "Comprehensive" at bounding box center [623, 315] width 263 height 35
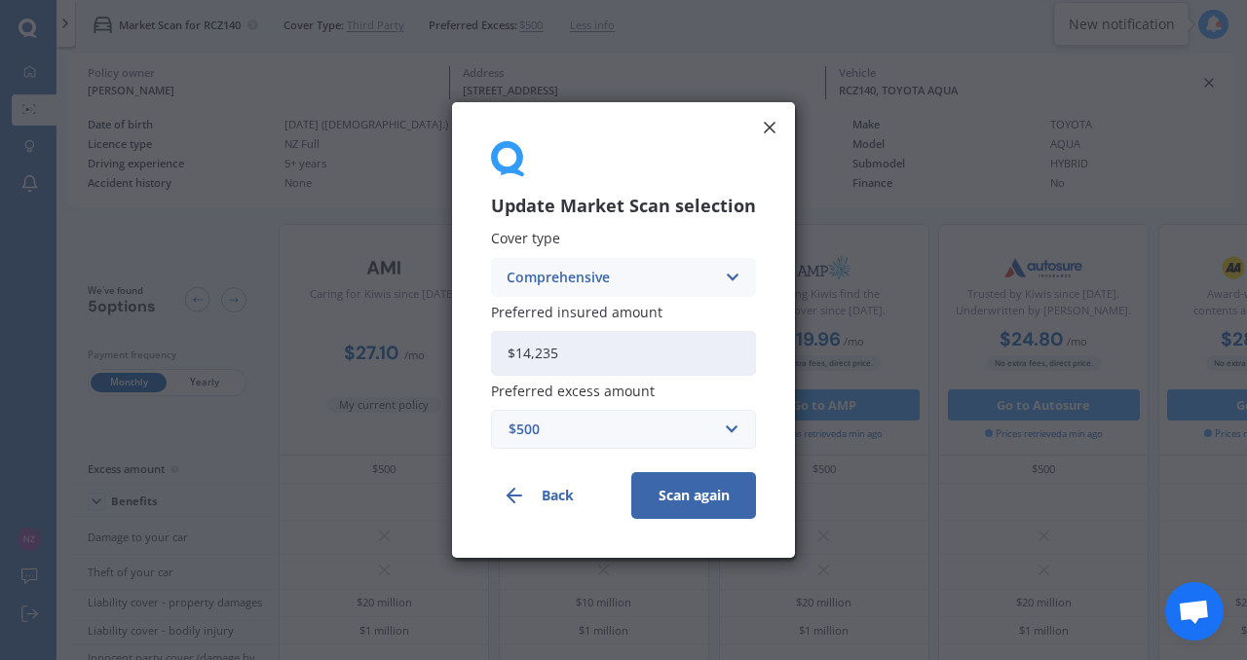
click at [685, 508] on button "Scan again" at bounding box center [693, 495] width 125 height 47
